Goal: Transaction & Acquisition: Purchase product/service

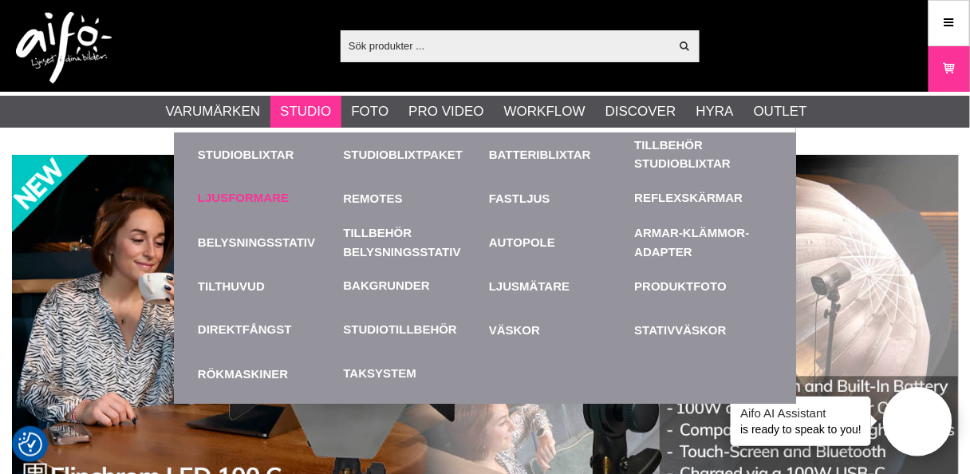
click at [251, 193] on link "Ljusformare" at bounding box center [243, 198] width 91 height 18
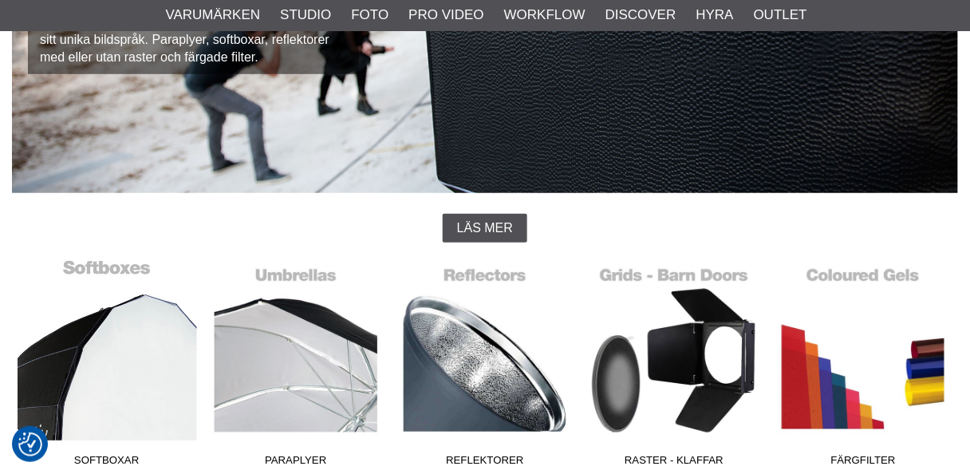
scroll to position [255, 0]
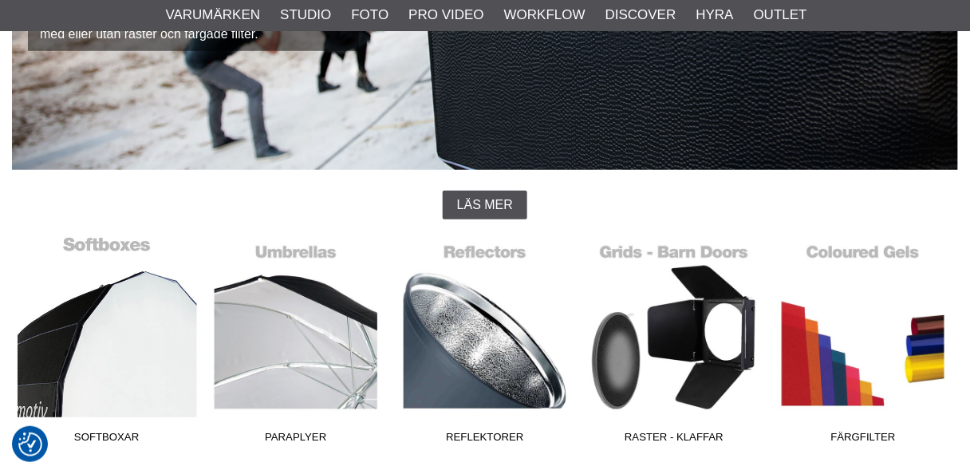
click at [116, 377] on link "Softboxar" at bounding box center [106, 342] width 189 height 215
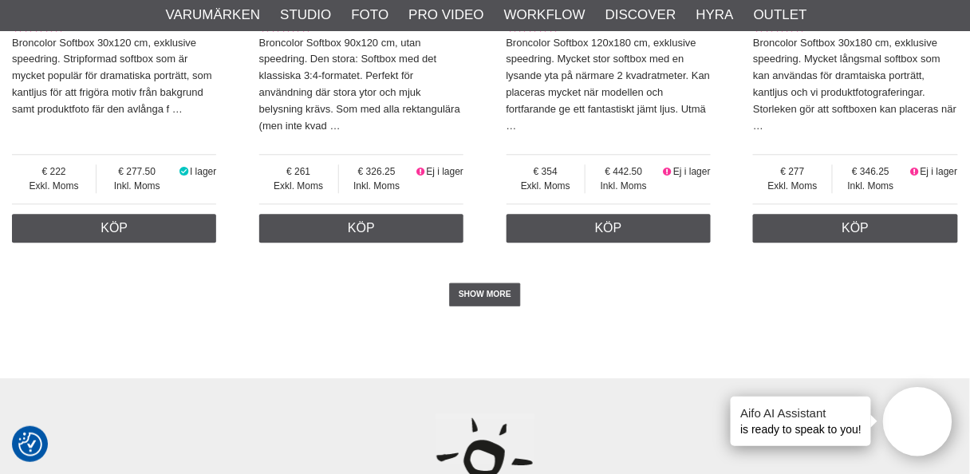
scroll to position [3958, 0]
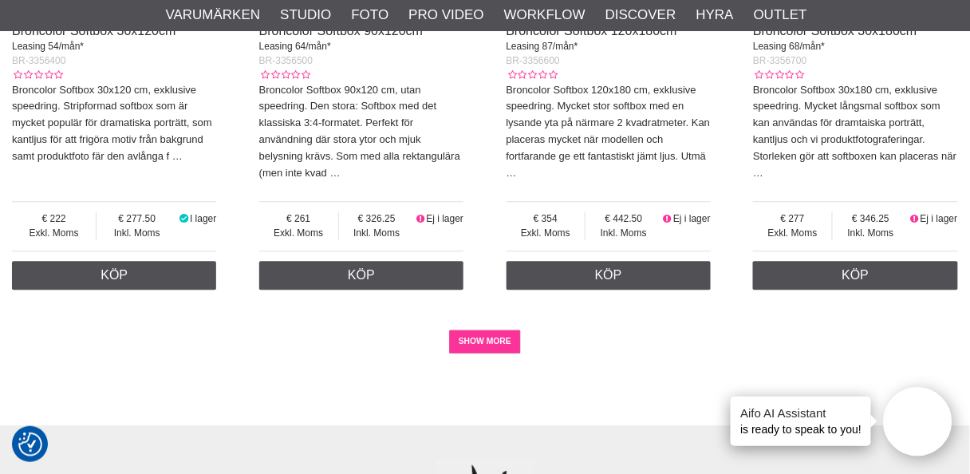
click at [502, 344] on link "SHOW MORE" at bounding box center [485, 342] width 73 height 24
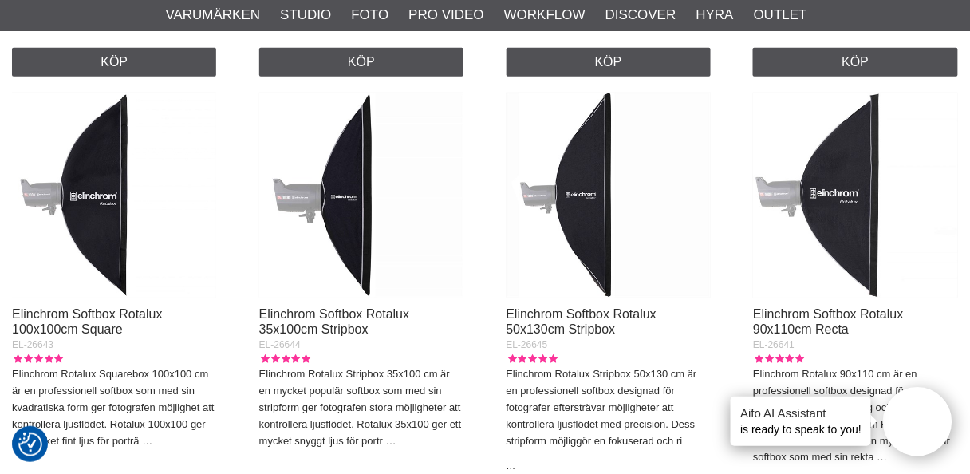
scroll to position [1341, 0]
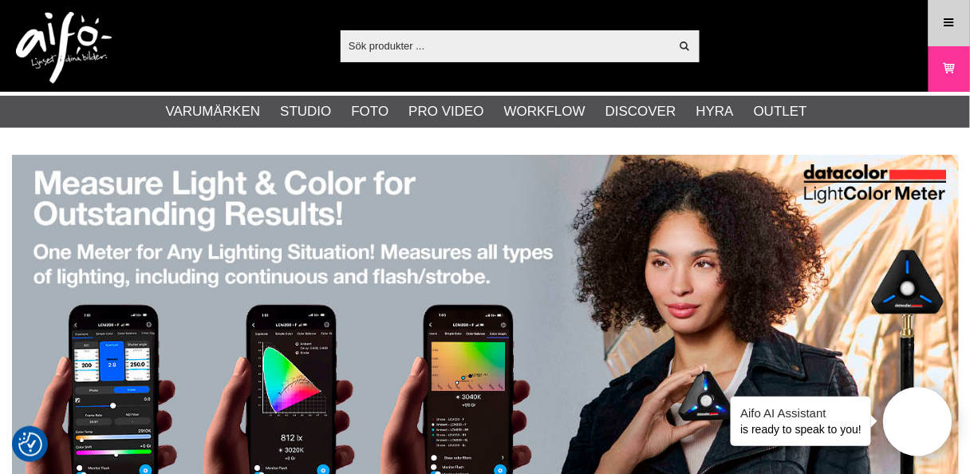
click at [951, 19] on icon at bounding box center [949, 23] width 14 height 18
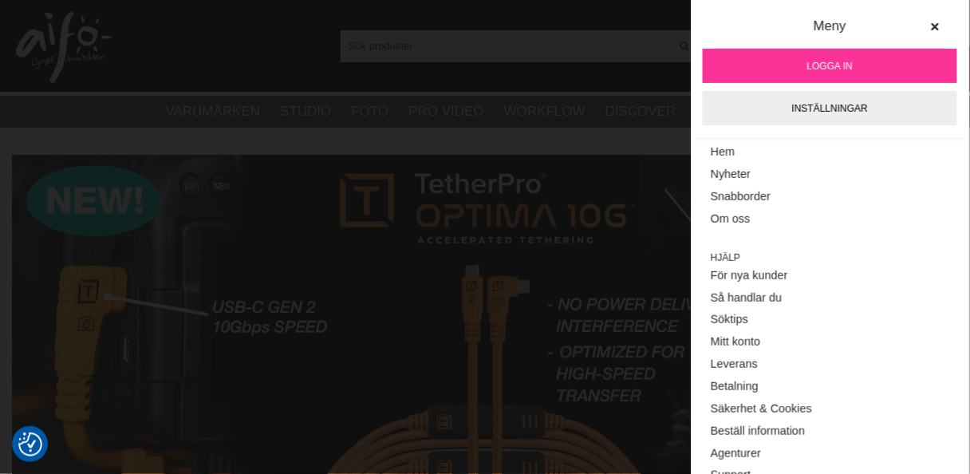
click at [825, 63] on span "Logga in" at bounding box center [830, 66] width 45 height 14
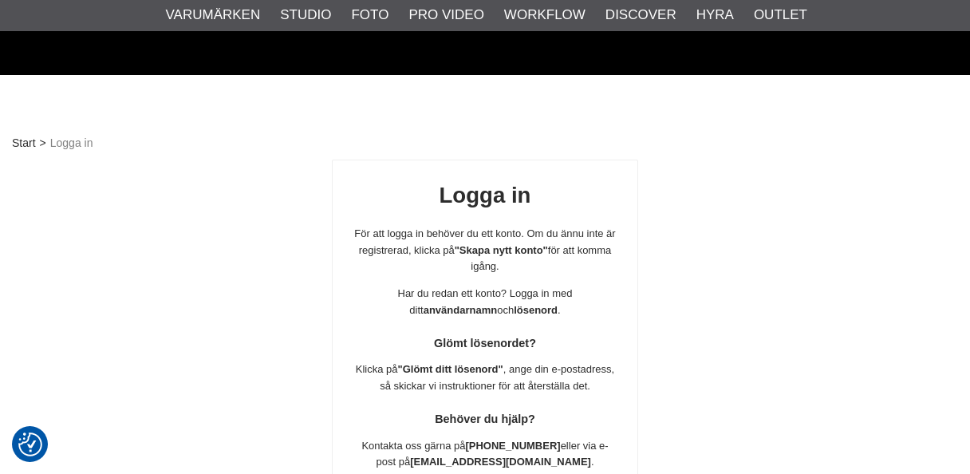
scroll to position [281, 0]
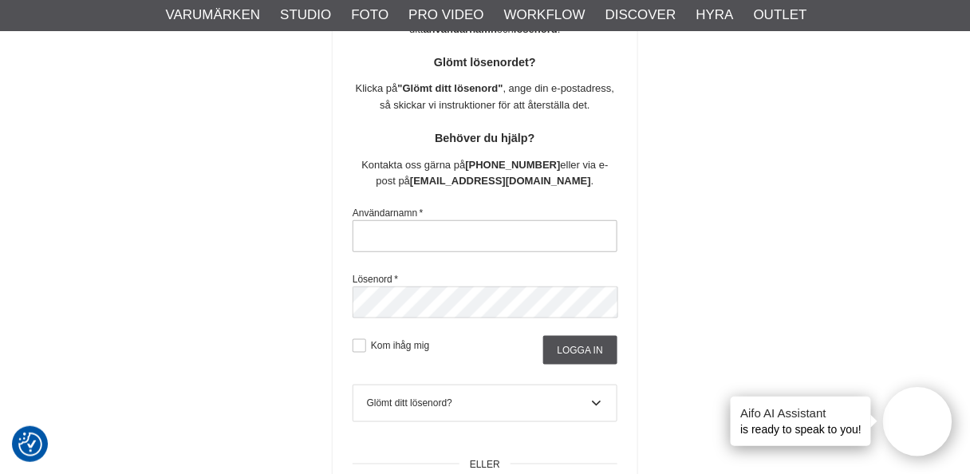
click at [465, 231] on input "text" at bounding box center [485, 236] width 265 height 32
type input "nils.olsson.uppsala@gmail.com"
click at [575, 346] on input "Logga in" at bounding box center [580, 350] width 74 height 29
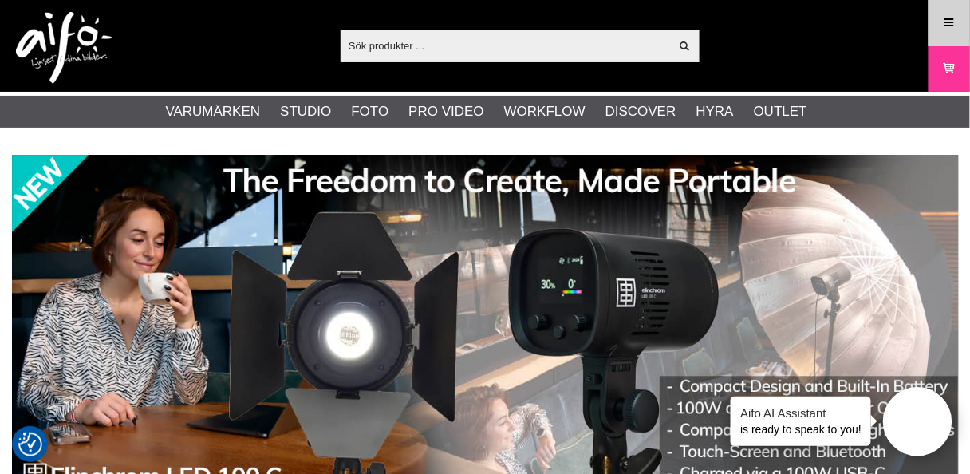
click at [945, 19] on icon at bounding box center [949, 23] width 14 height 18
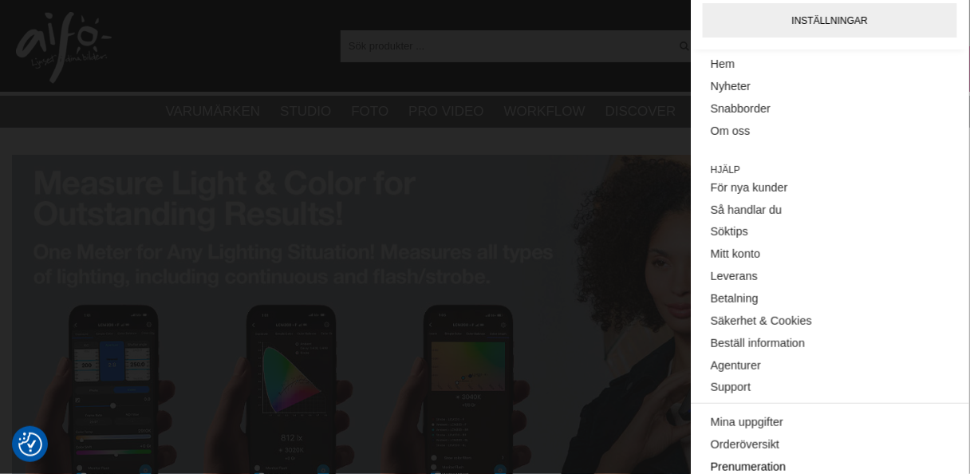
scroll to position [241, 0]
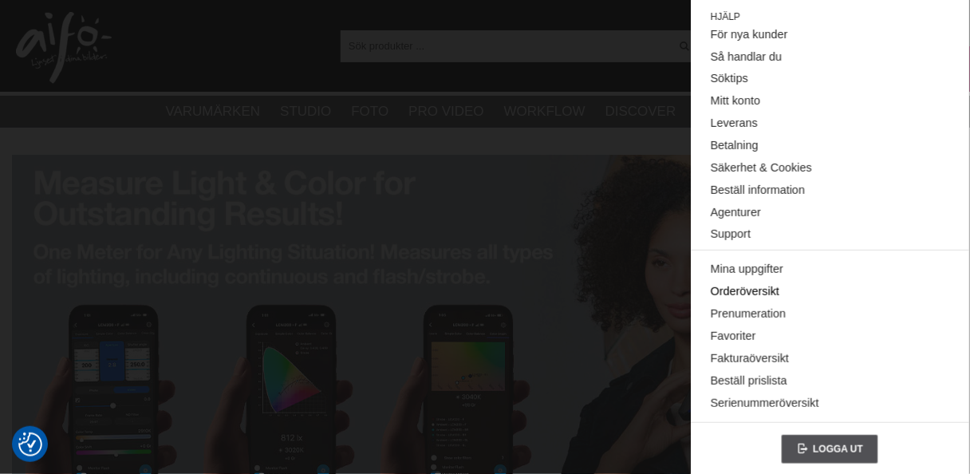
click at [737, 286] on link "Orderöversikt" at bounding box center [830, 292] width 239 height 22
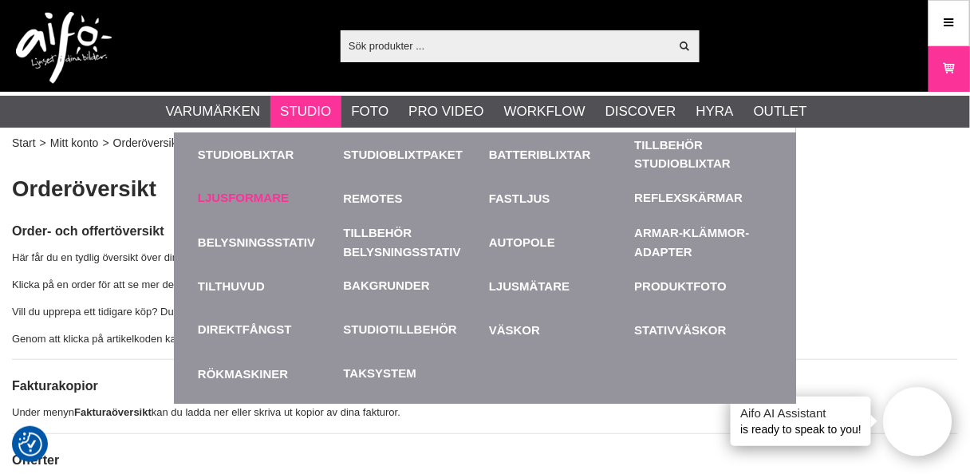
click at [254, 192] on link "Ljusformare" at bounding box center [243, 198] width 91 height 18
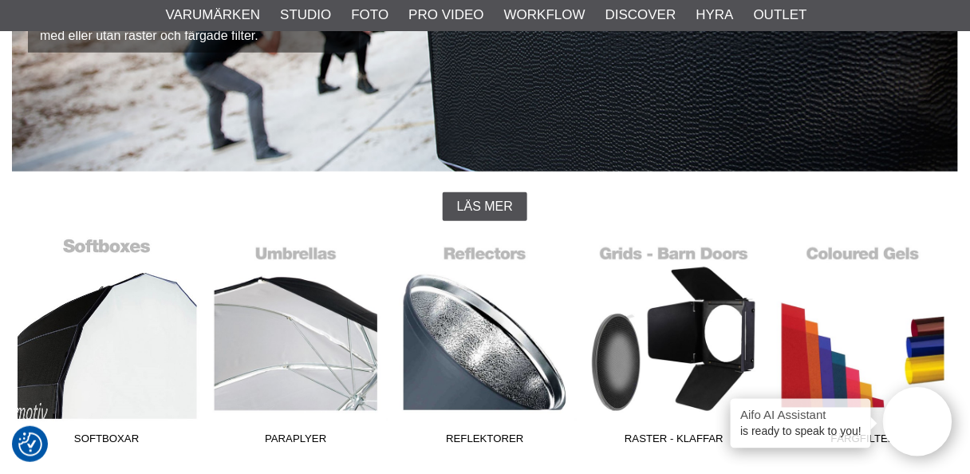
scroll to position [383, 0]
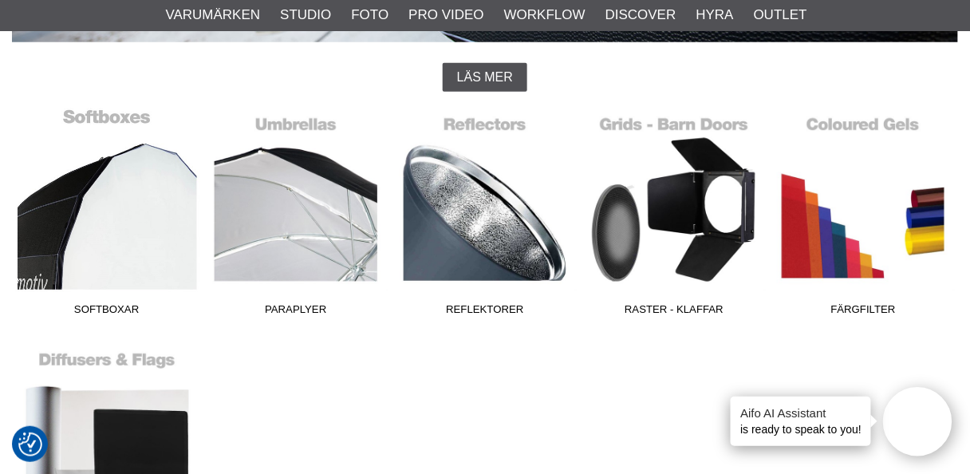
click at [108, 240] on link "Softboxar" at bounding box center [106, 215] width 189 height 215
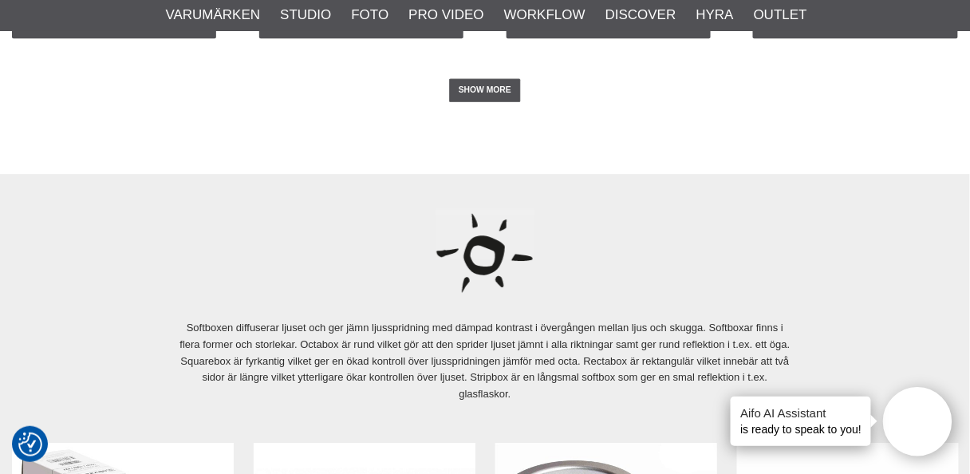
scroll to position [4086, 0]
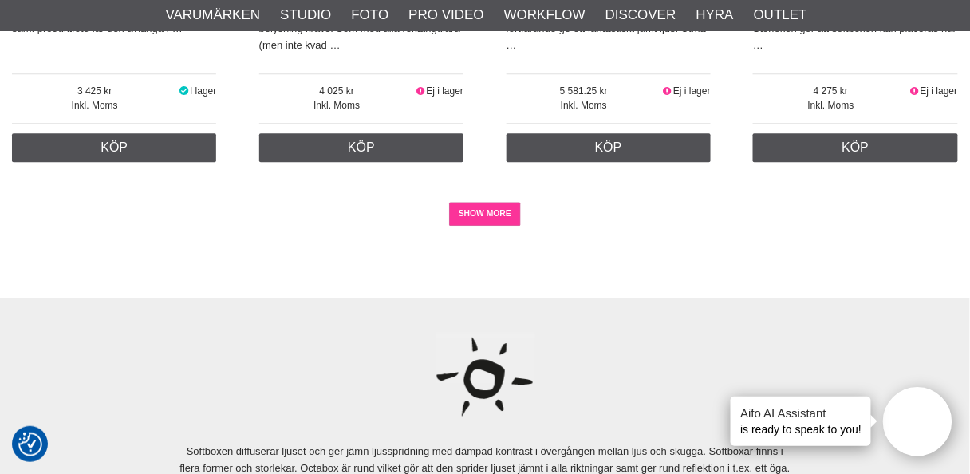
click at [476, 211] on link "SHOW MORE" at bounding box center [485, 214] width 73 height 24
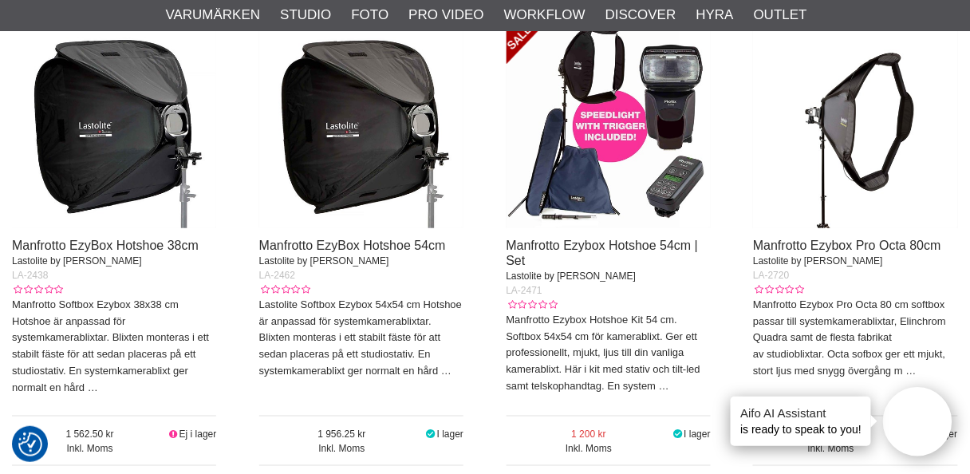
scroll to position [4724, 0]
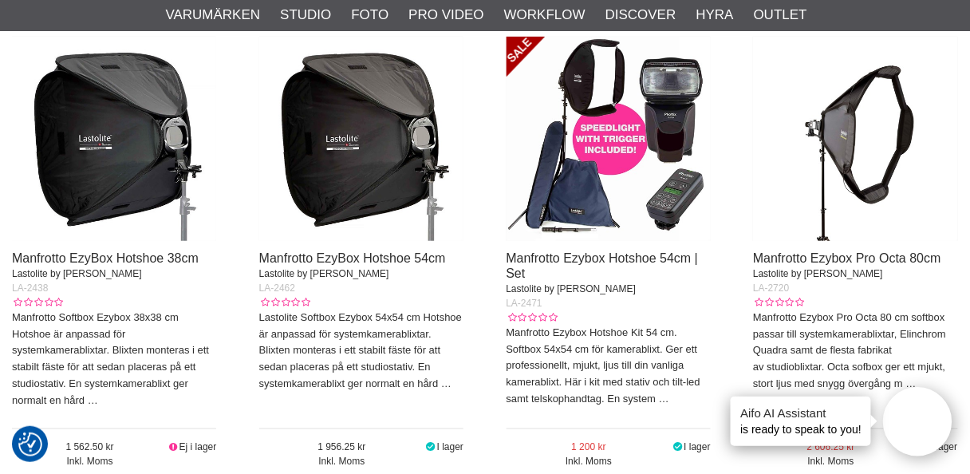
click at [601, 152] on img at bounding box center [609, 139] width 204 height 204
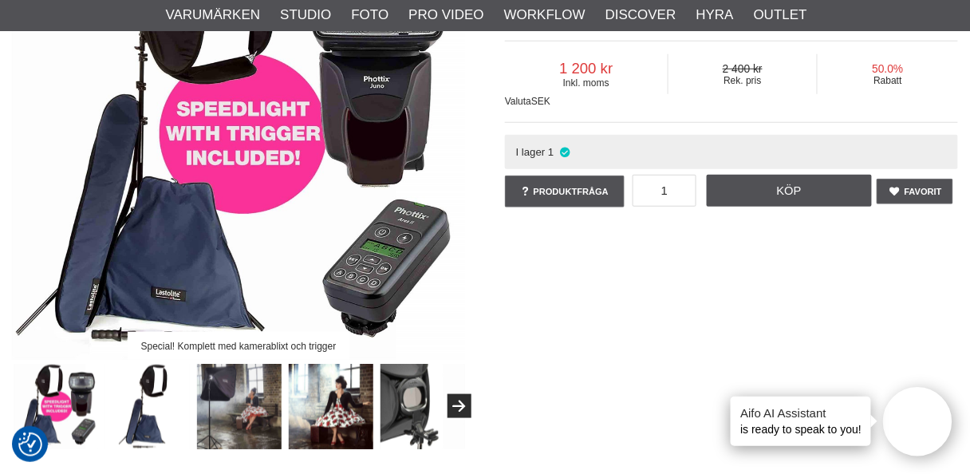
scroll to position [255, 0]
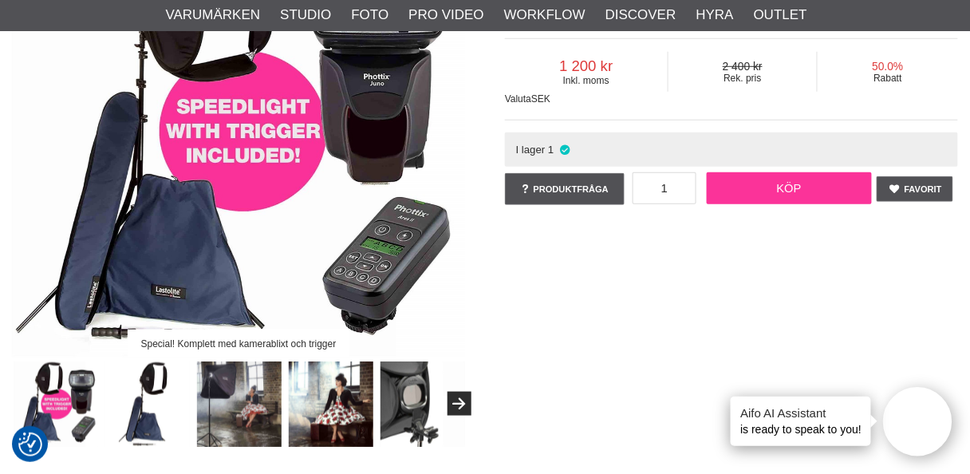
click at [800, 184] on link "Köp" at bounding box center [790, 188] width 166 height 32
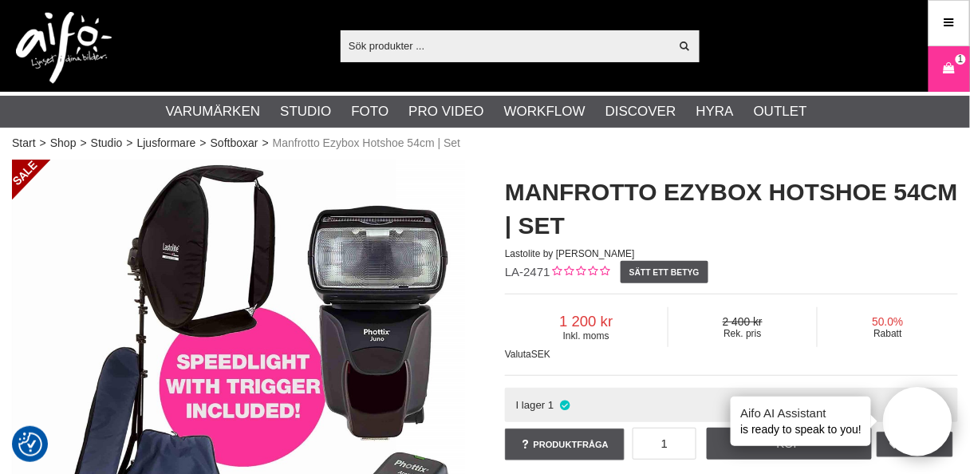
scroll to position [0, 0]
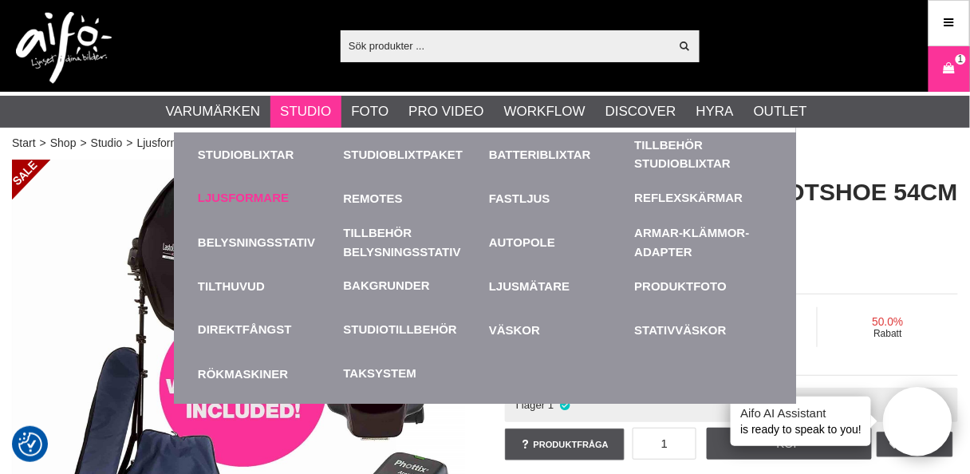
click at [263, 196] on link "Ljusformare" at bounding box center [243, 198] width 91 height 18
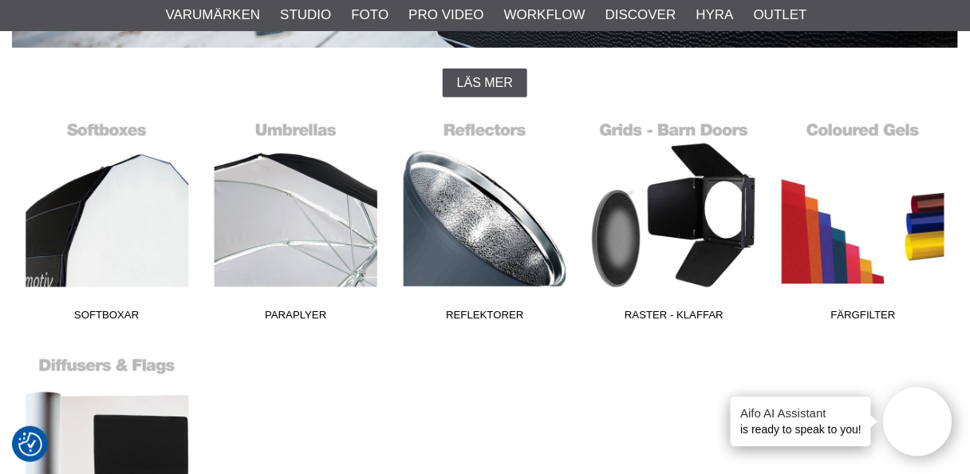
scroll to position [383, 0]
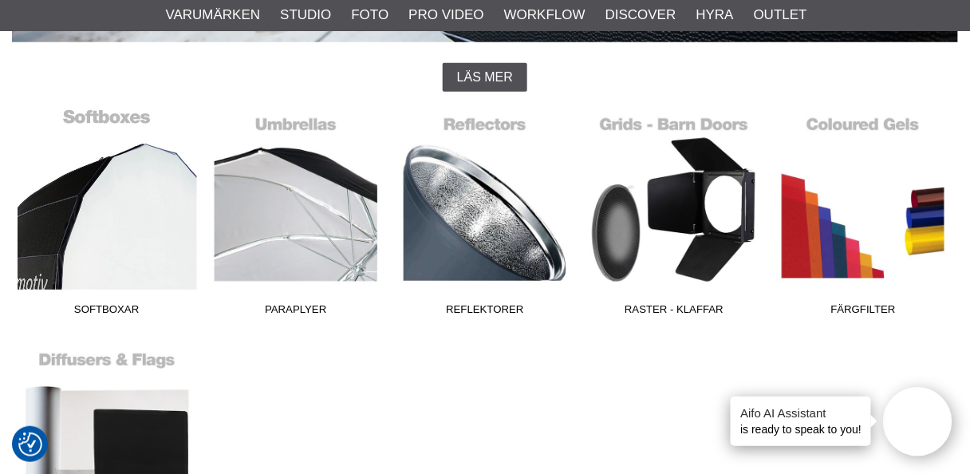
click at [107, 226] on link "Softboxar" at bounding box center [106, 215] width 189 height 215
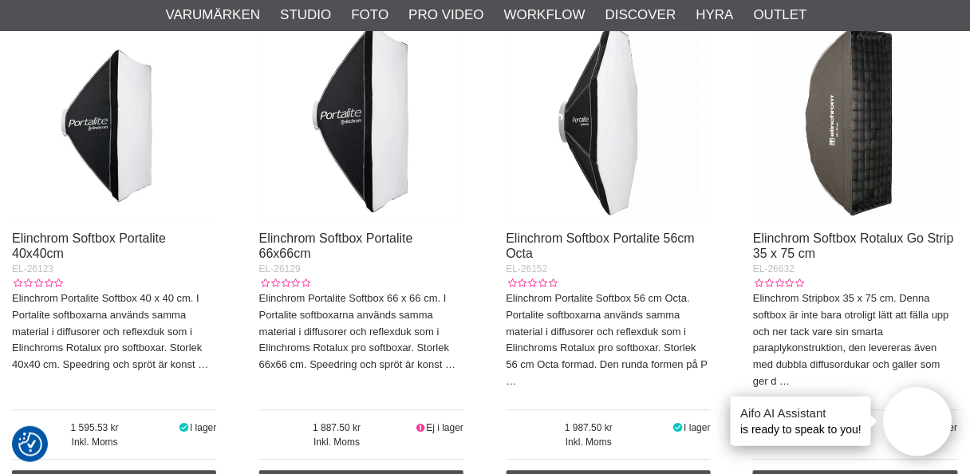
scroll to position [511, 0]
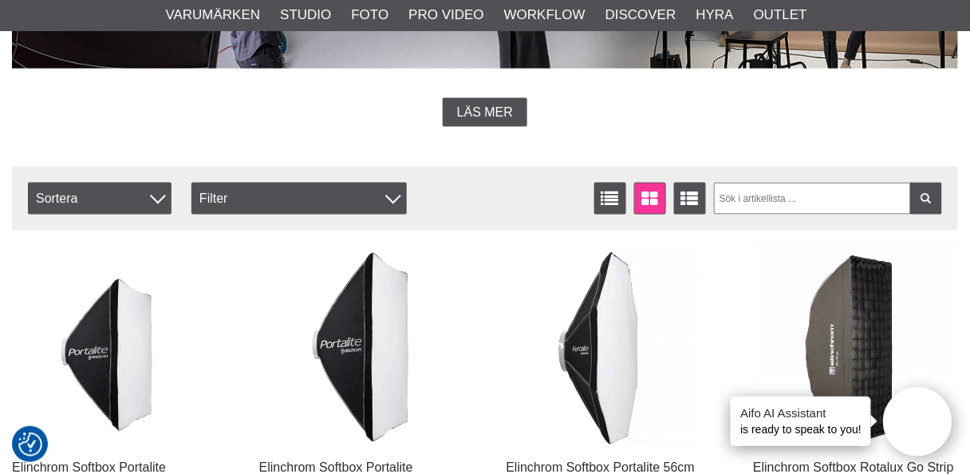
click at [849, 346] on img at bounding box center [855, 349] width 204 height 204
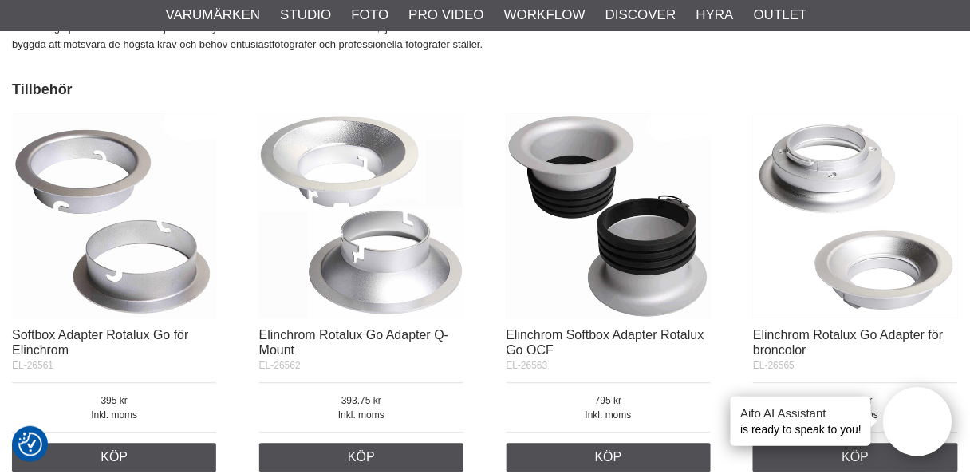
scroll to position [2426, 0]
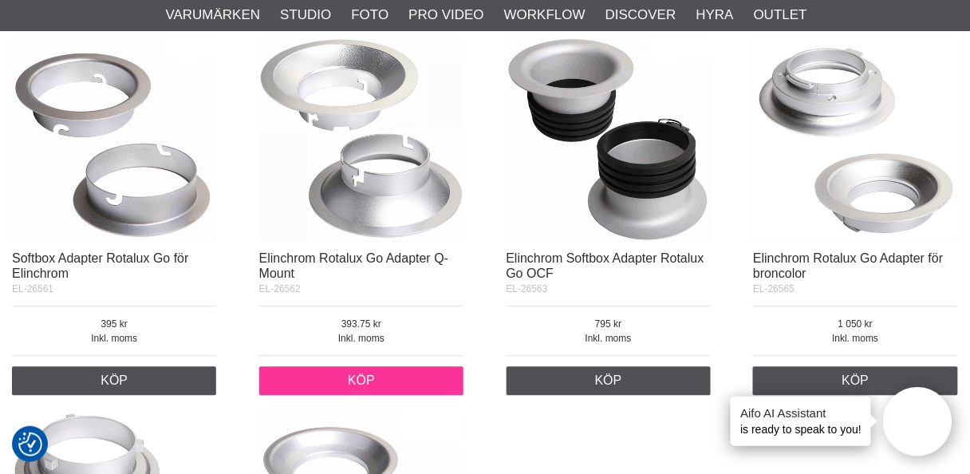
click at [363, 374] on link "Köp" at bounding box center [361, 380] width 204 height 29
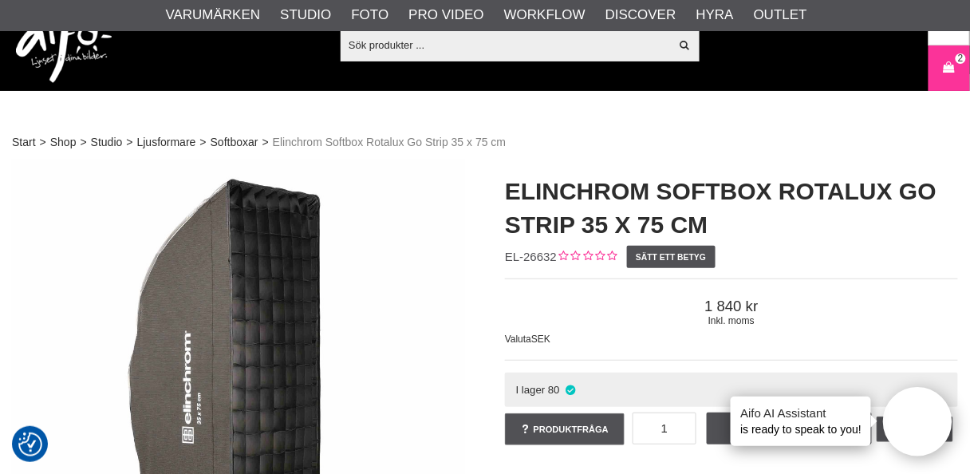
scroll to position [0, 0]
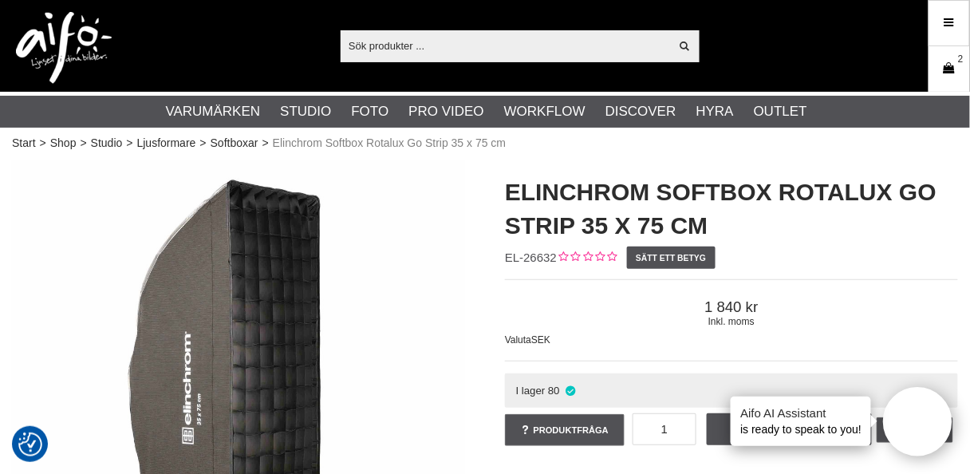
click at [950, 67] on icon at bounding box center [950, 69] width 16 height 18
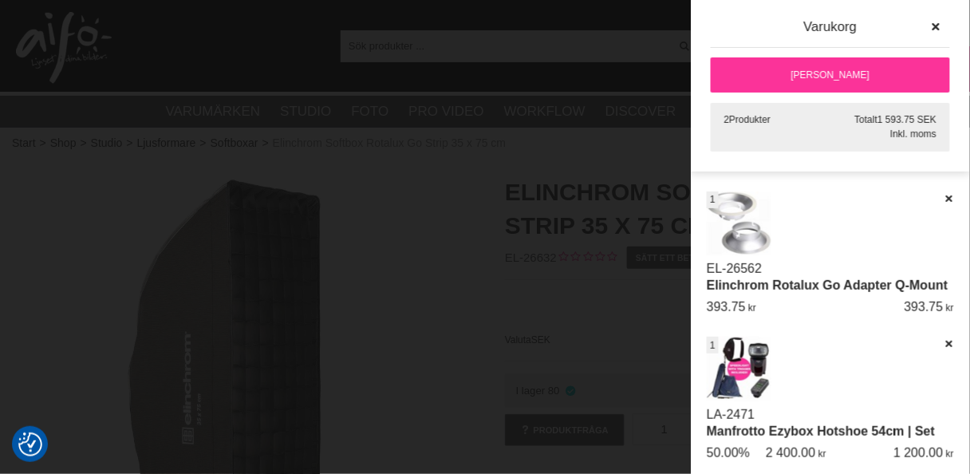
click at [833, 68] on link "[PERSON_NAME]" at bounding box center [830, 74] width 239 height 35
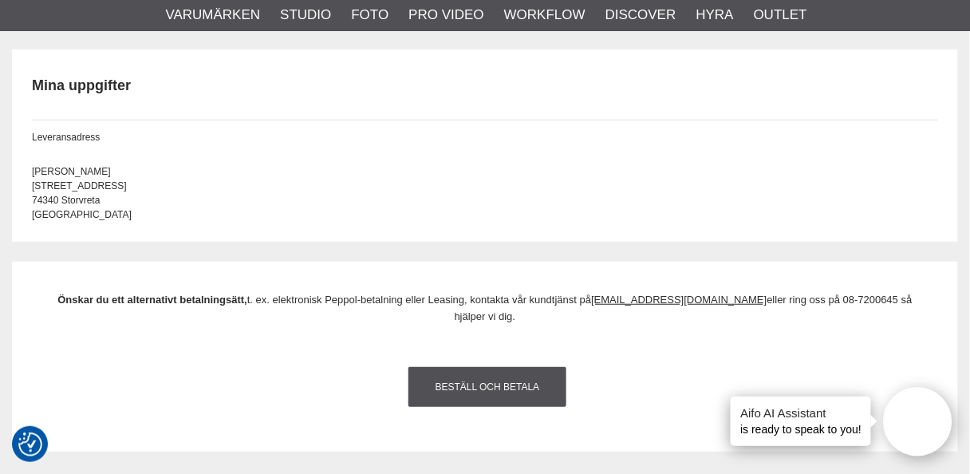
scroll to position [1596, 0]
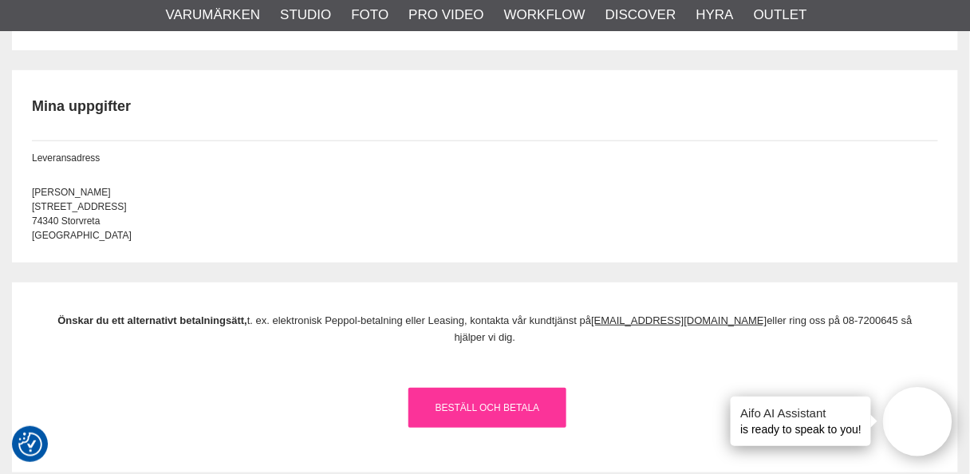
click at [484, 388] on link "Beställ och Betala" at bounding box center [488, 408] width 158 height 40
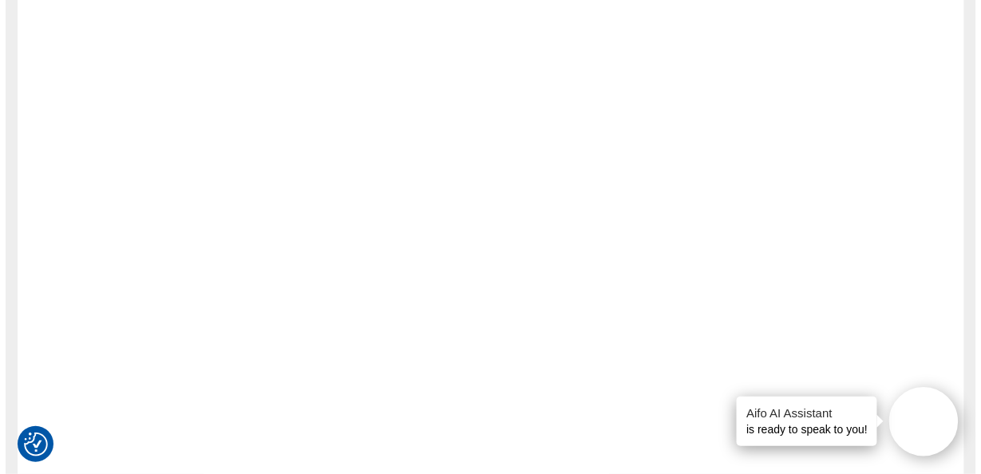
scroll to position [0, 0]
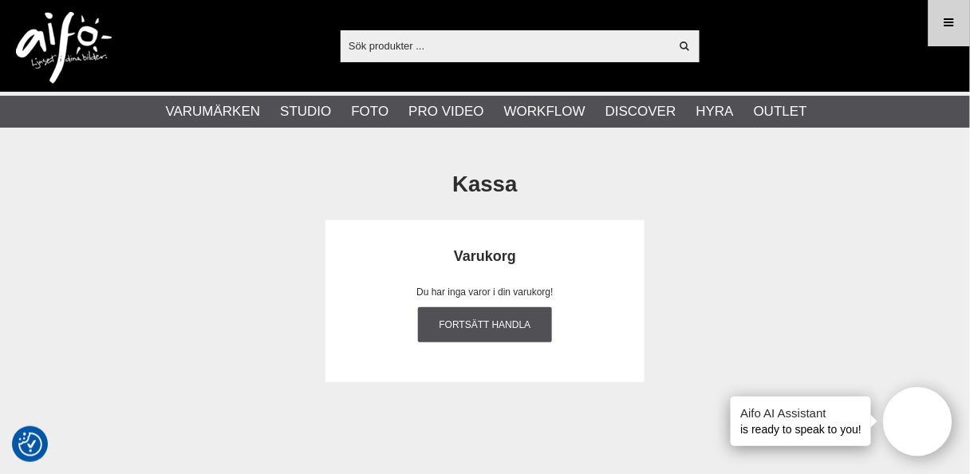
click at [951, 22] on icon at bounding box center [949, 23] width 14 height 18
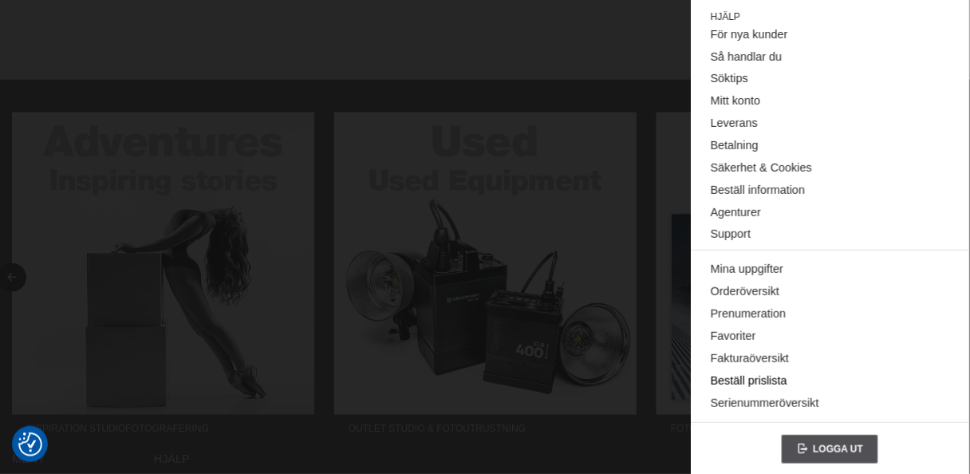
scroll to position [447, 0]
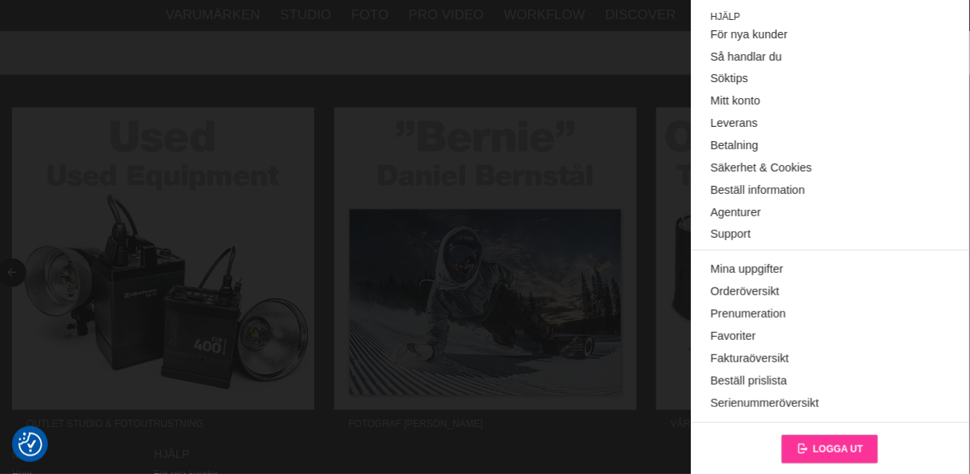
click at [827, 444] on span "Logga ut" at bounding box center [838, 449] width 50 height 11
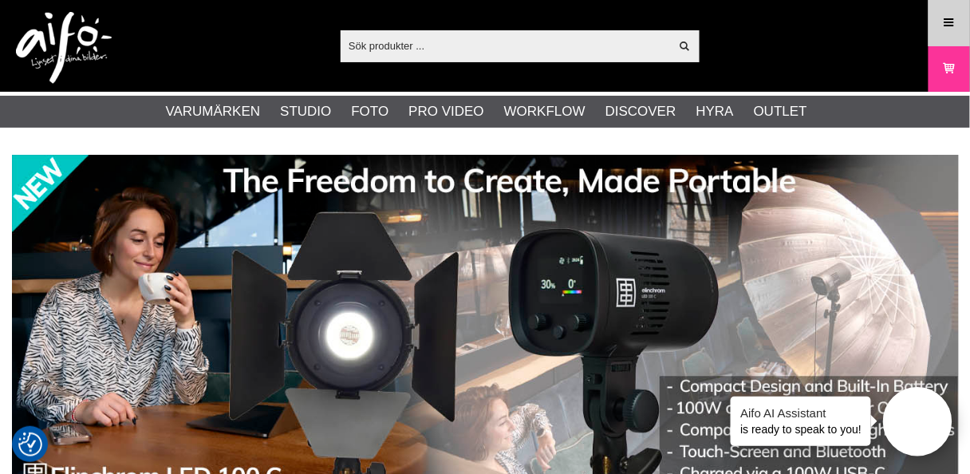
click at [954, 22] on icon at bounding box center [949, 23] width 14 height 18
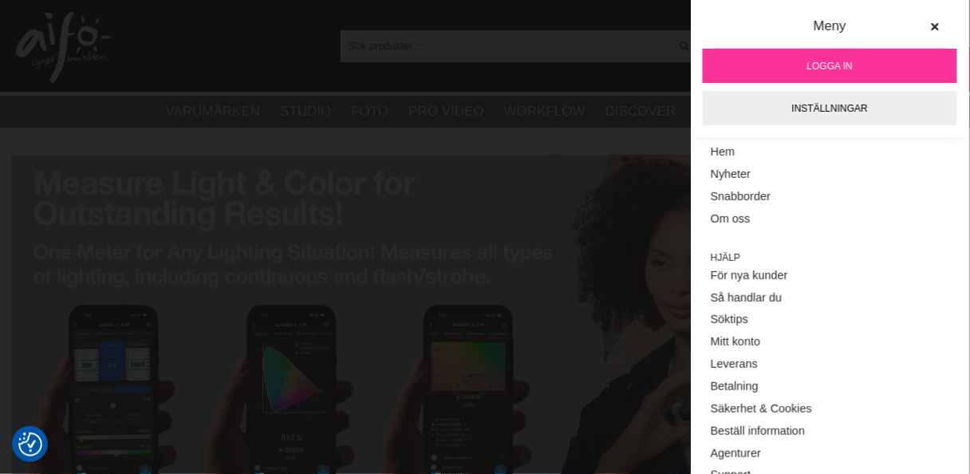
click at [827, 59] on span "Logga in" at bounding box center [830, 66] width 45 height 14
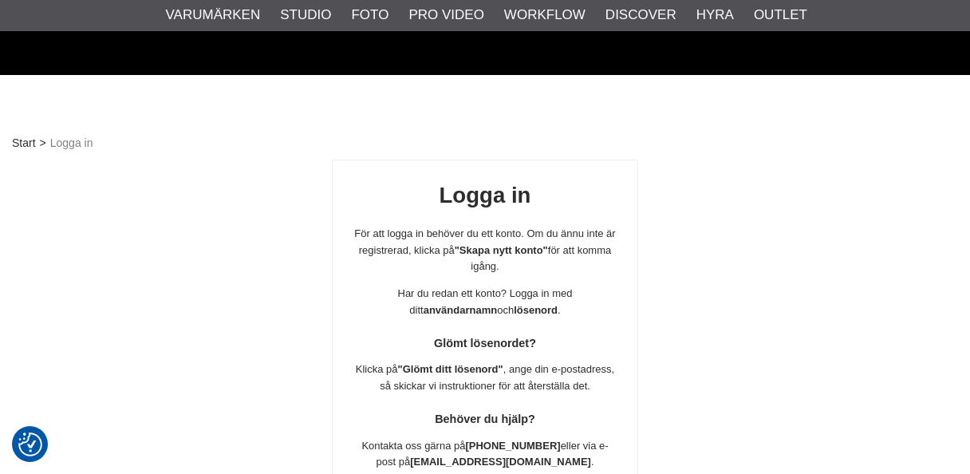
scroll to position [281, 0]
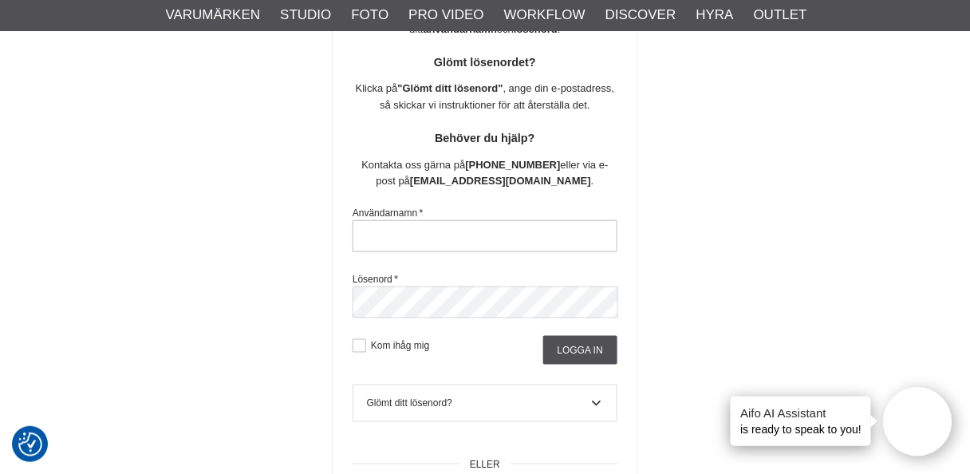
click at [492, 230] on input "text" at bounding box center [485, 236] width 265 height 32
type input "[PERSON_NAME][EMAIL_ADDRESS][DOMAIN_NAME]"
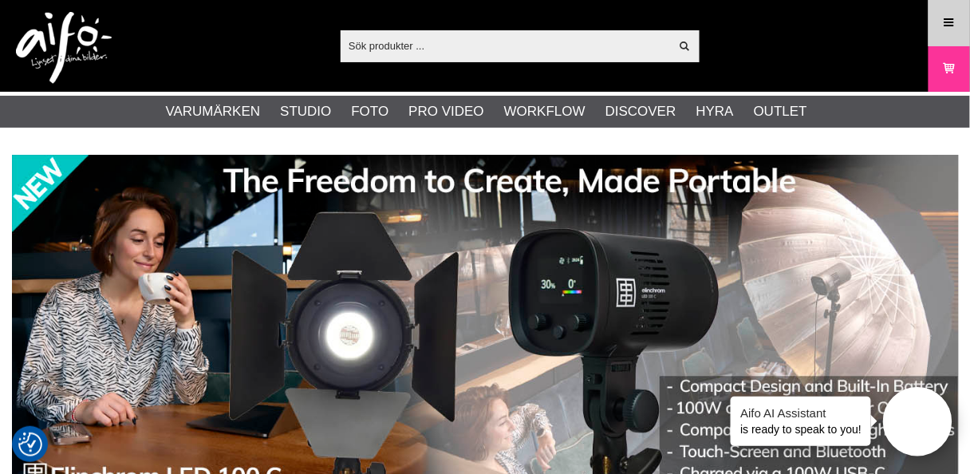
click at [943, 24] on icon at bounding box center [949, 23] width 14 height 18
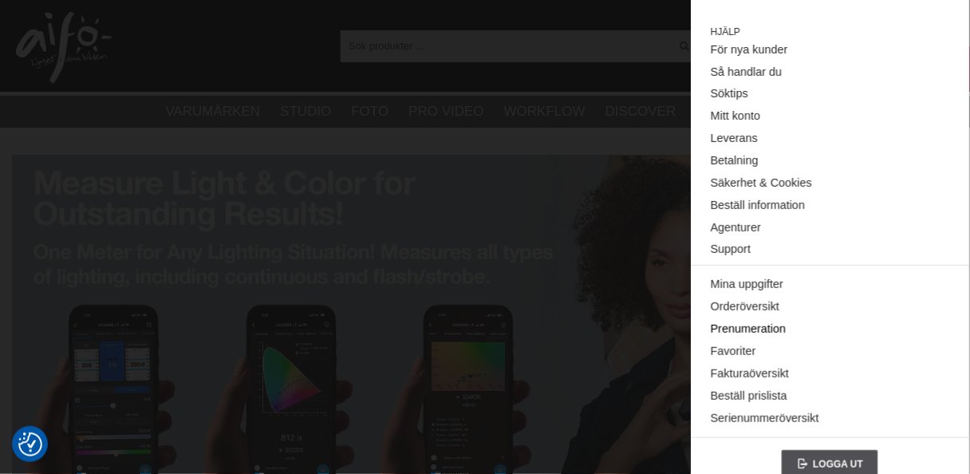
scroll to position [241, 0]
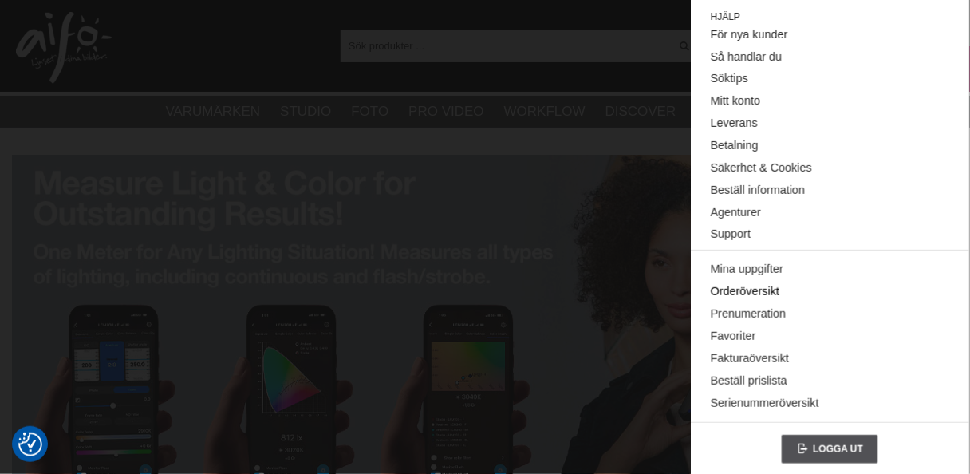
click at [741, 288] on link "Orderöversikt" at bounding box center [830, 292] width 239 height 22
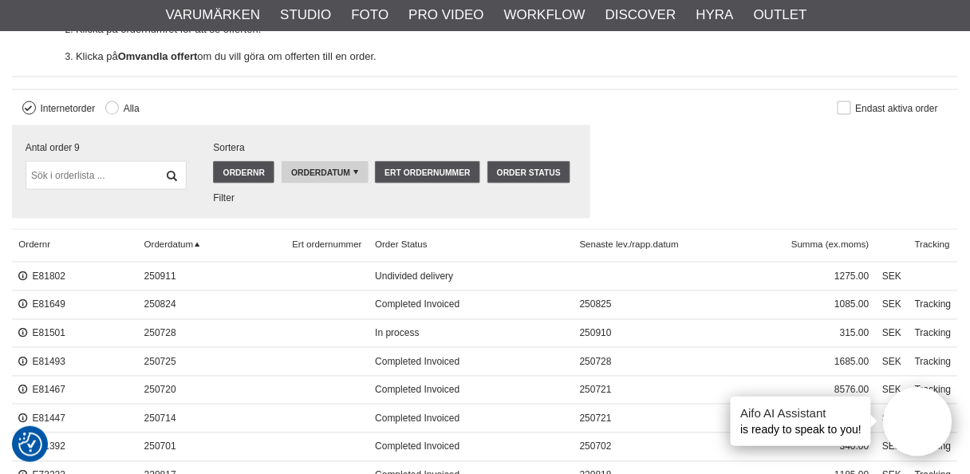
scroll to position [575, 0]
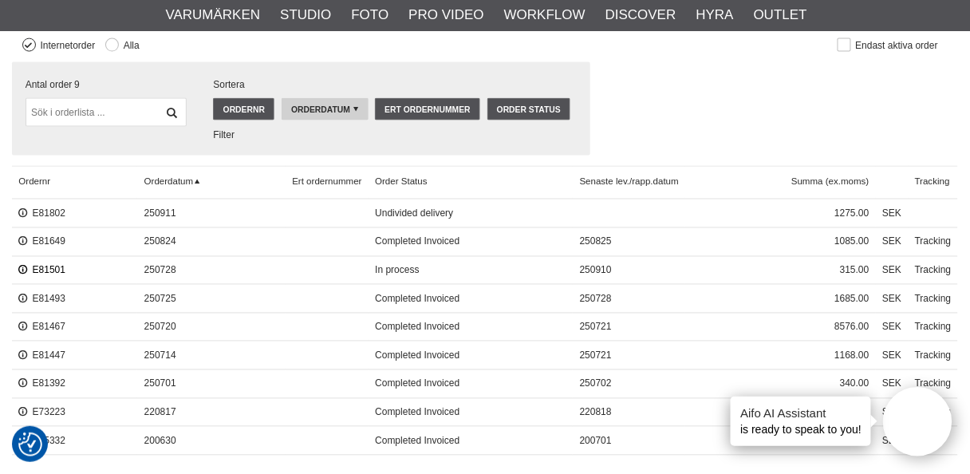
click at [44, 267] on link "E81501" at bounding box center [41, 270] width 47 height 11
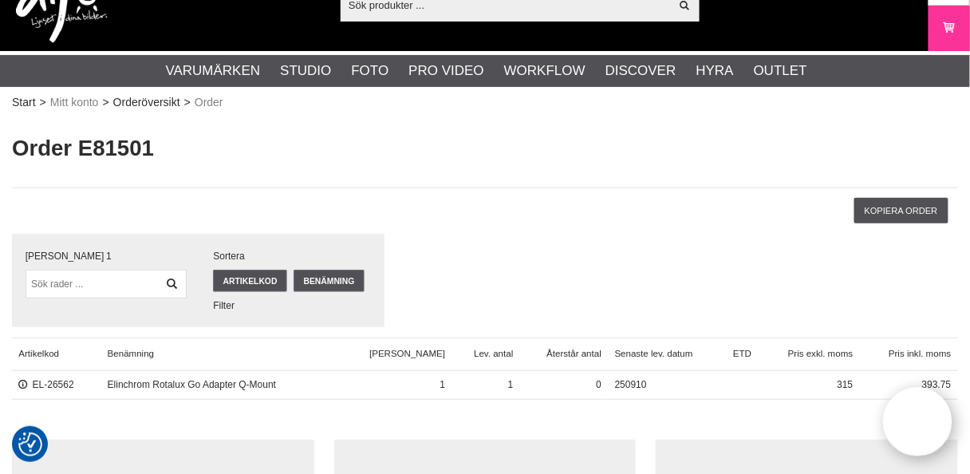
scroll to position [64, 0]
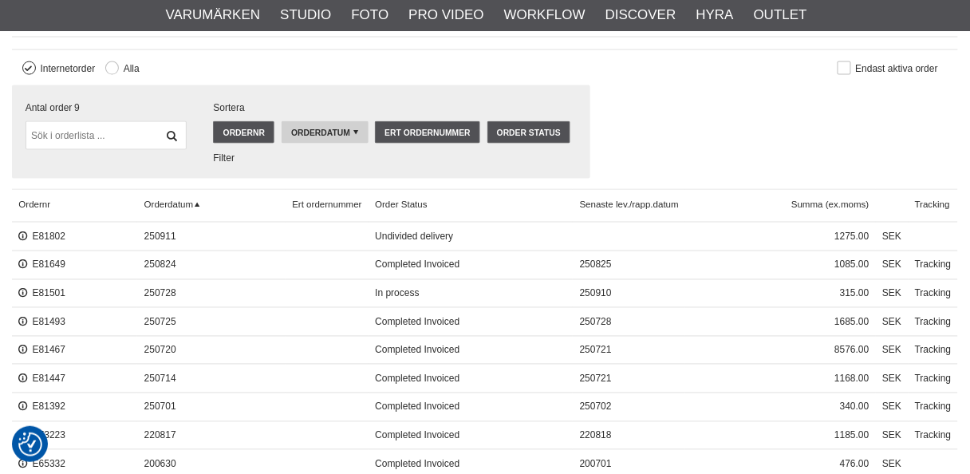
scroll to position [575, 0]
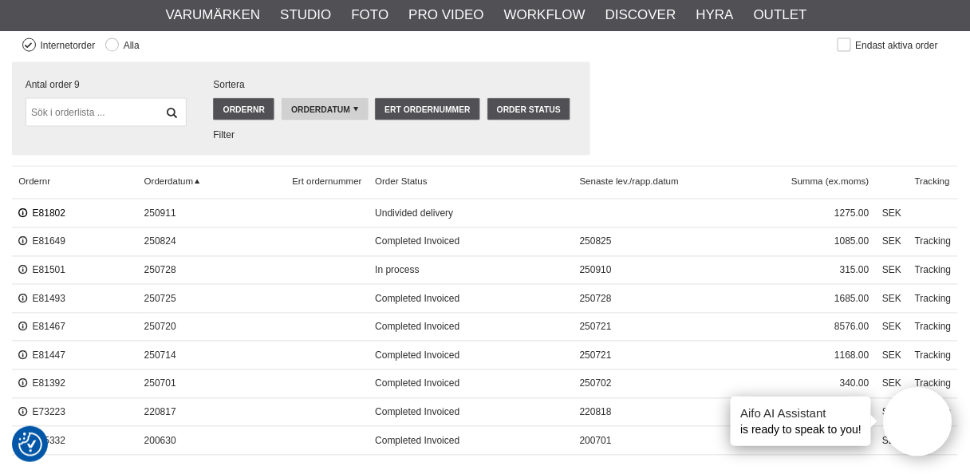
click at [46, 208] on link "E81802" at bounding box center [41, 213] width 47 height 11
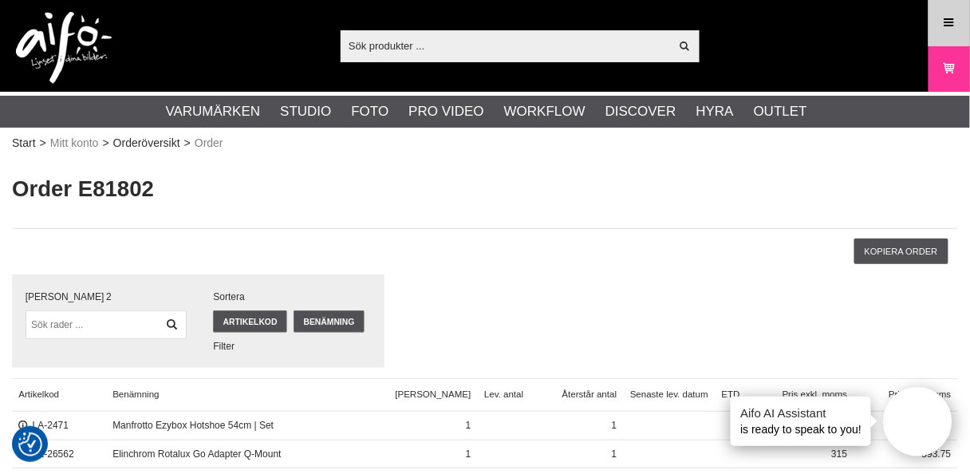
click at [947, 20] on icon at bounding box center [949, 23] width 14 height 18
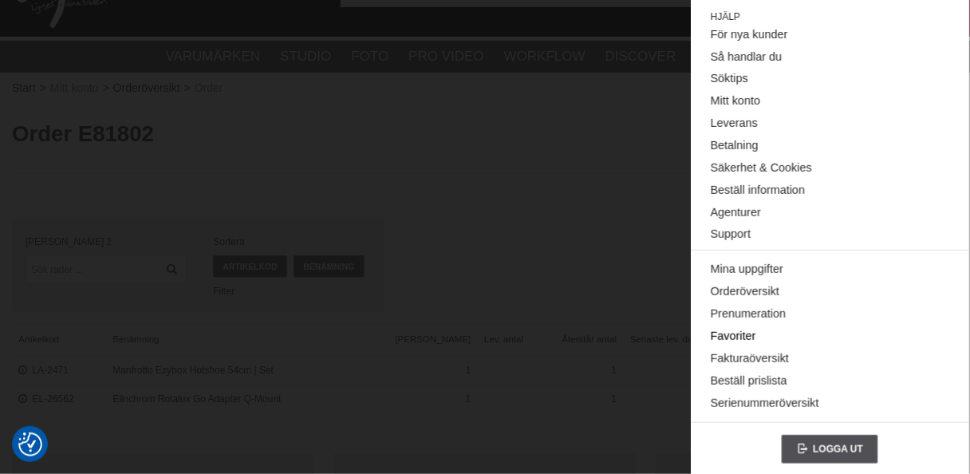
scroll to position [255, 0]
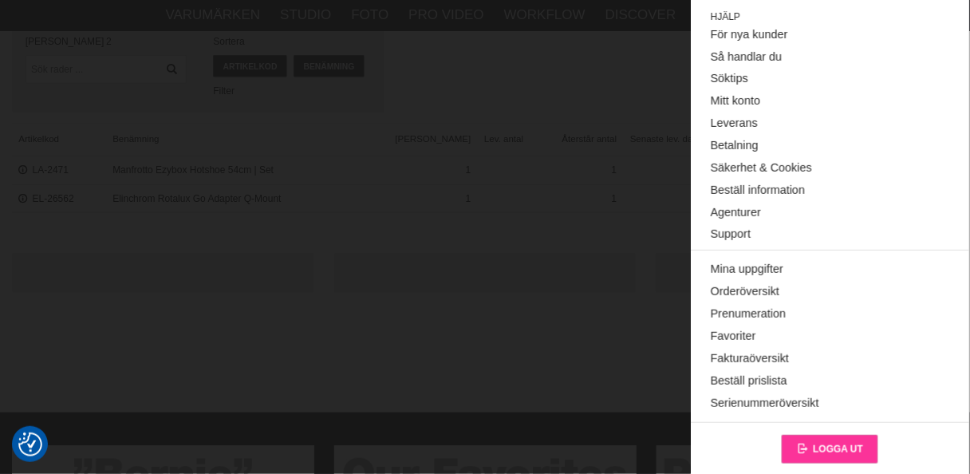
click at [820, 444] on span "Logga ut" at bounding box center [838, 449] width 50 height 11
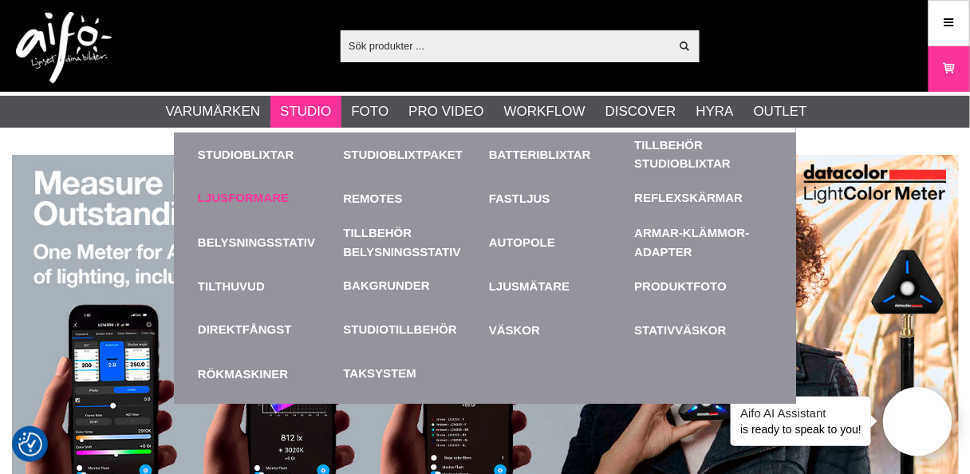
click at [257, 192] on link "Ljusformare" at bounding box center [243, 198] width 91 height 18
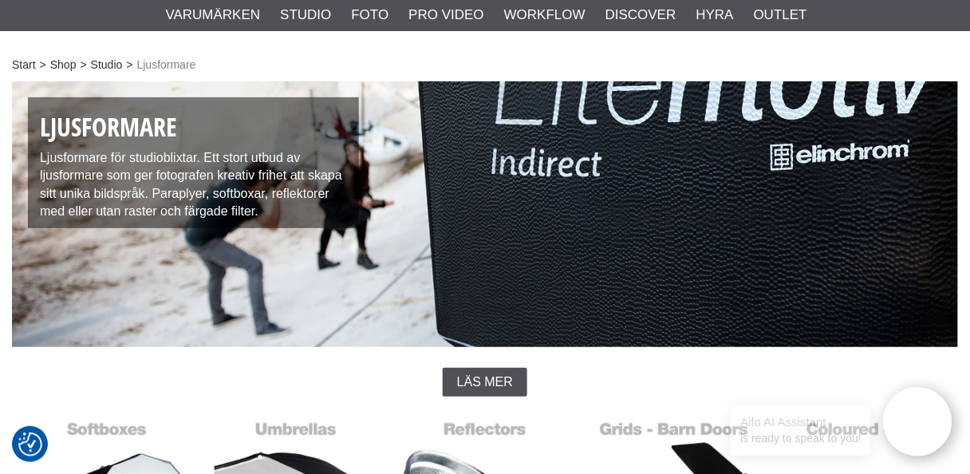
scroll to position [319, 0]
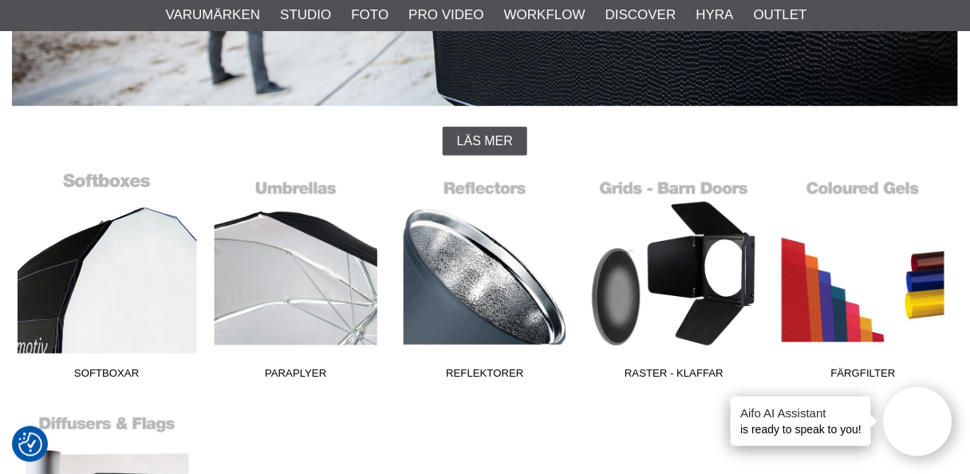
click at [126, 297] on link "Softboxar" at bounding box center [106, 279] width 189 height 215
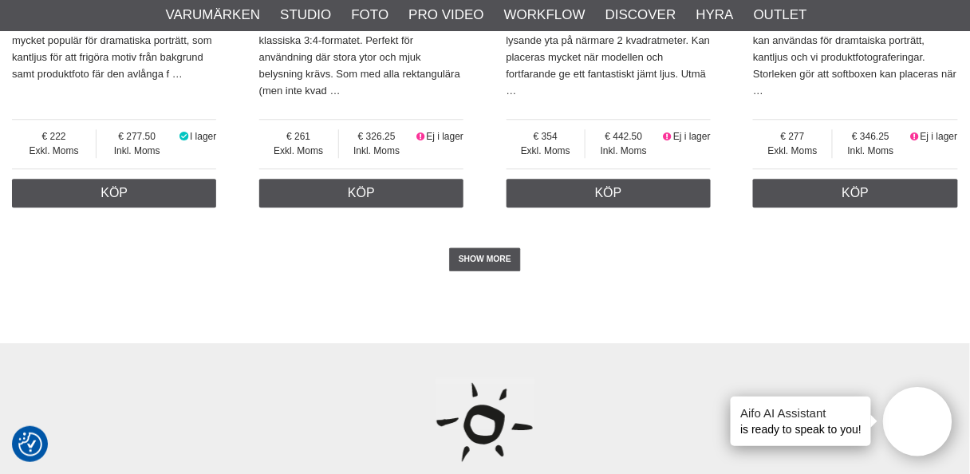
scroll to position [4022, 0]
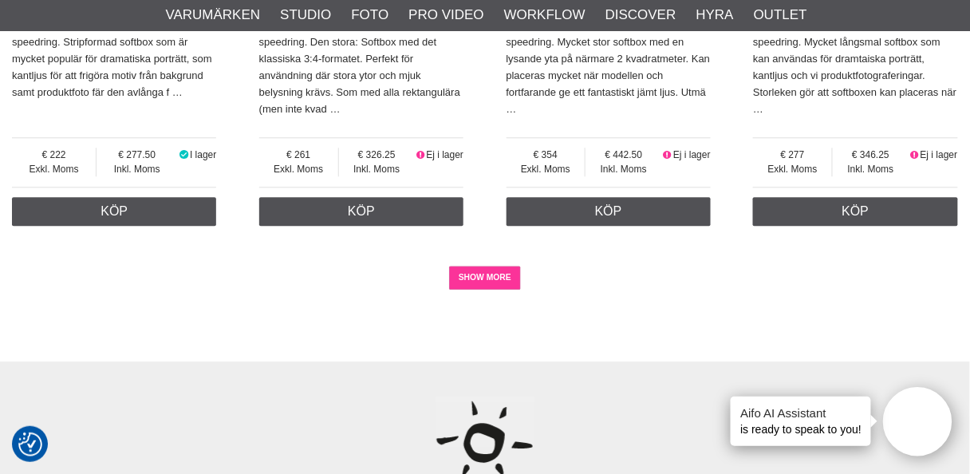
click at [487, 282] on link "SHOW MORE" at bounding box center [485, 278] width 73 height 24
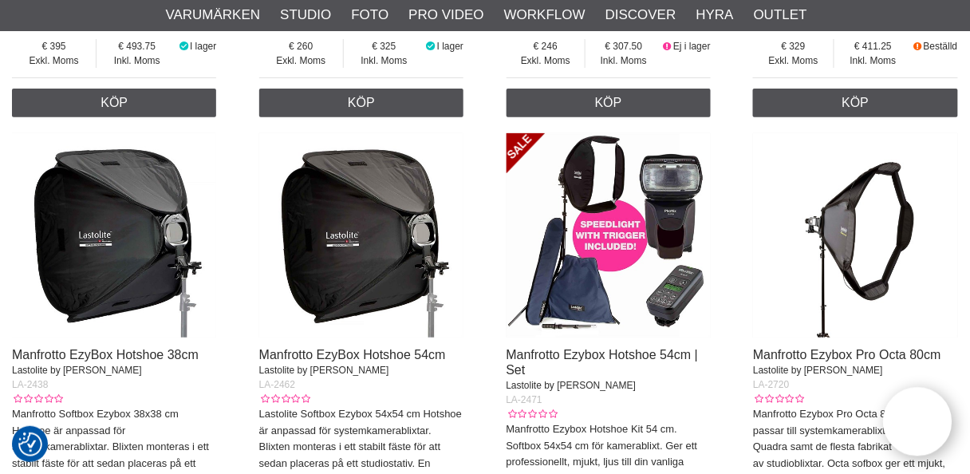
scroll to position [4596, 0]
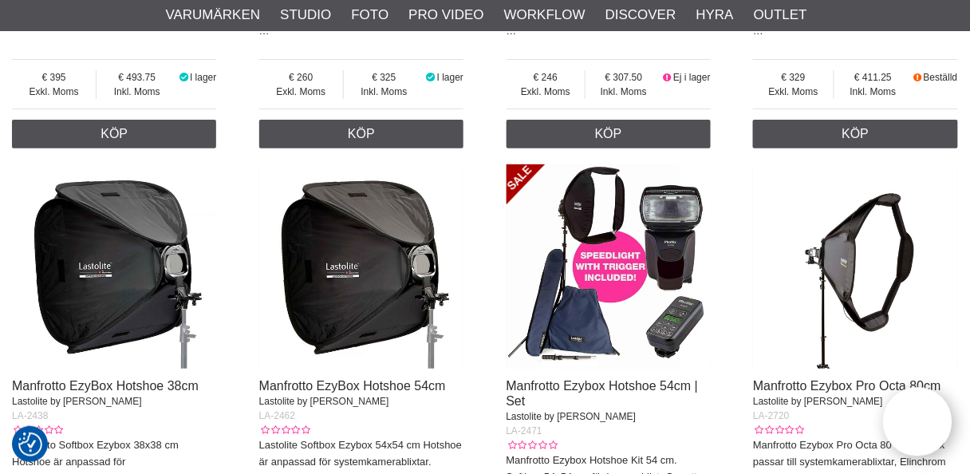
click at [588, 284] on img at bounding box center [609, 266] width 204 height 204
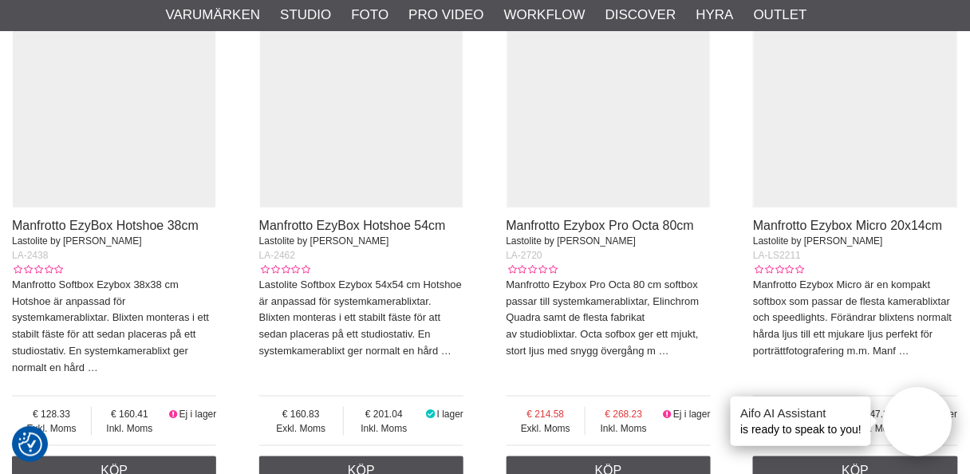
scroll to position [4657, 0]
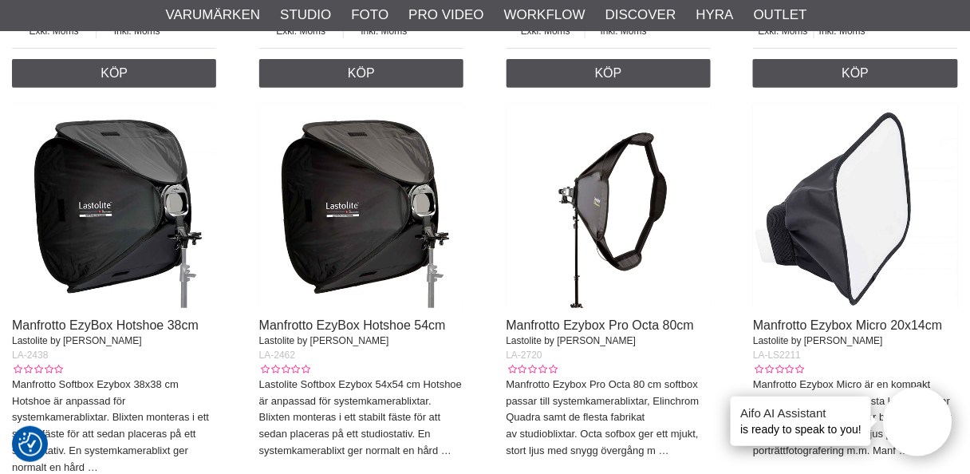
click at [404, 223] on img at bounding box center [361, 206] width 204 height 204
